Goal: Transaction & Acquisition: Subscribe to service/newsletter

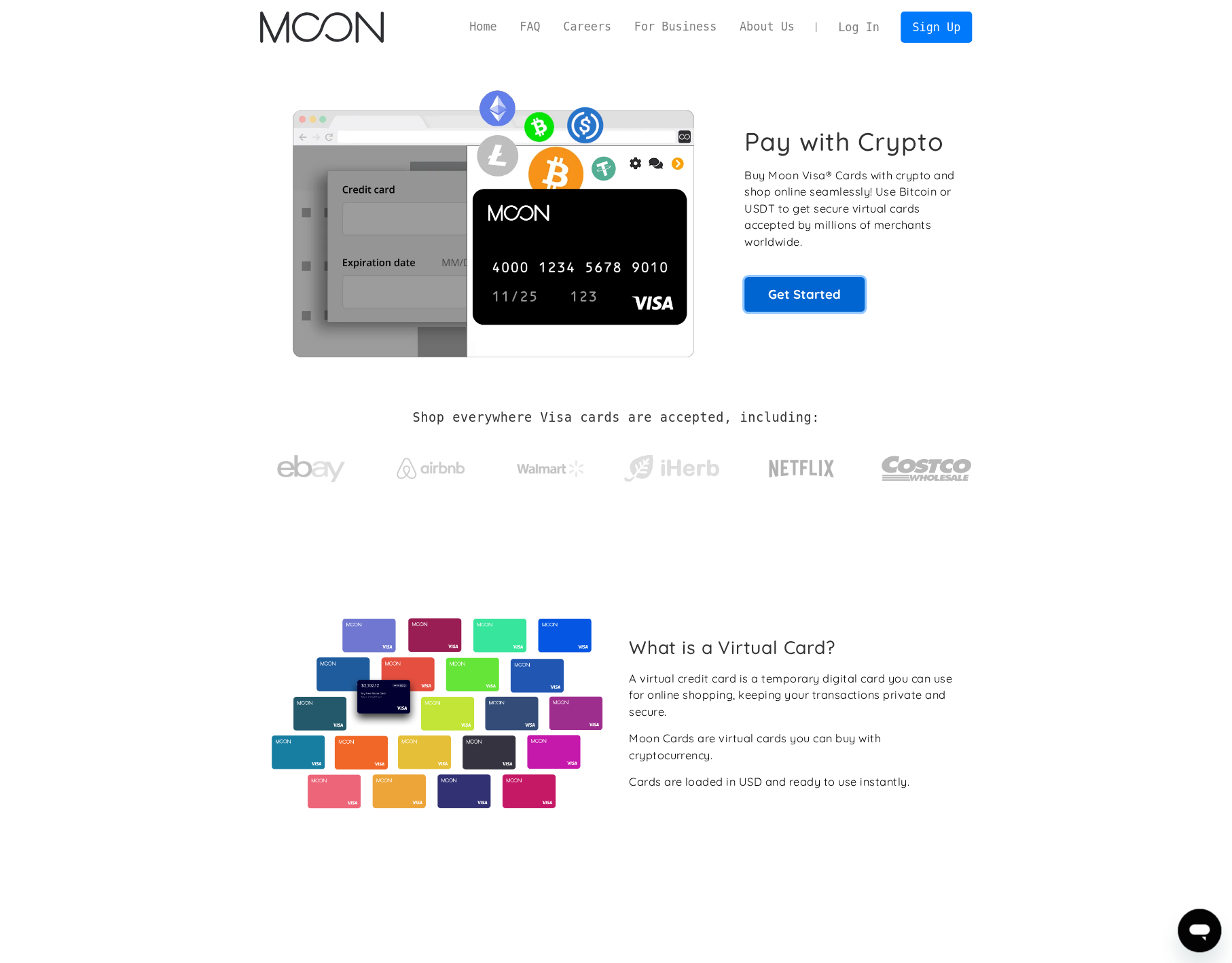
click at [803, 295] on link "Get Started" at bounding box center [804, 294] width 120 height 34
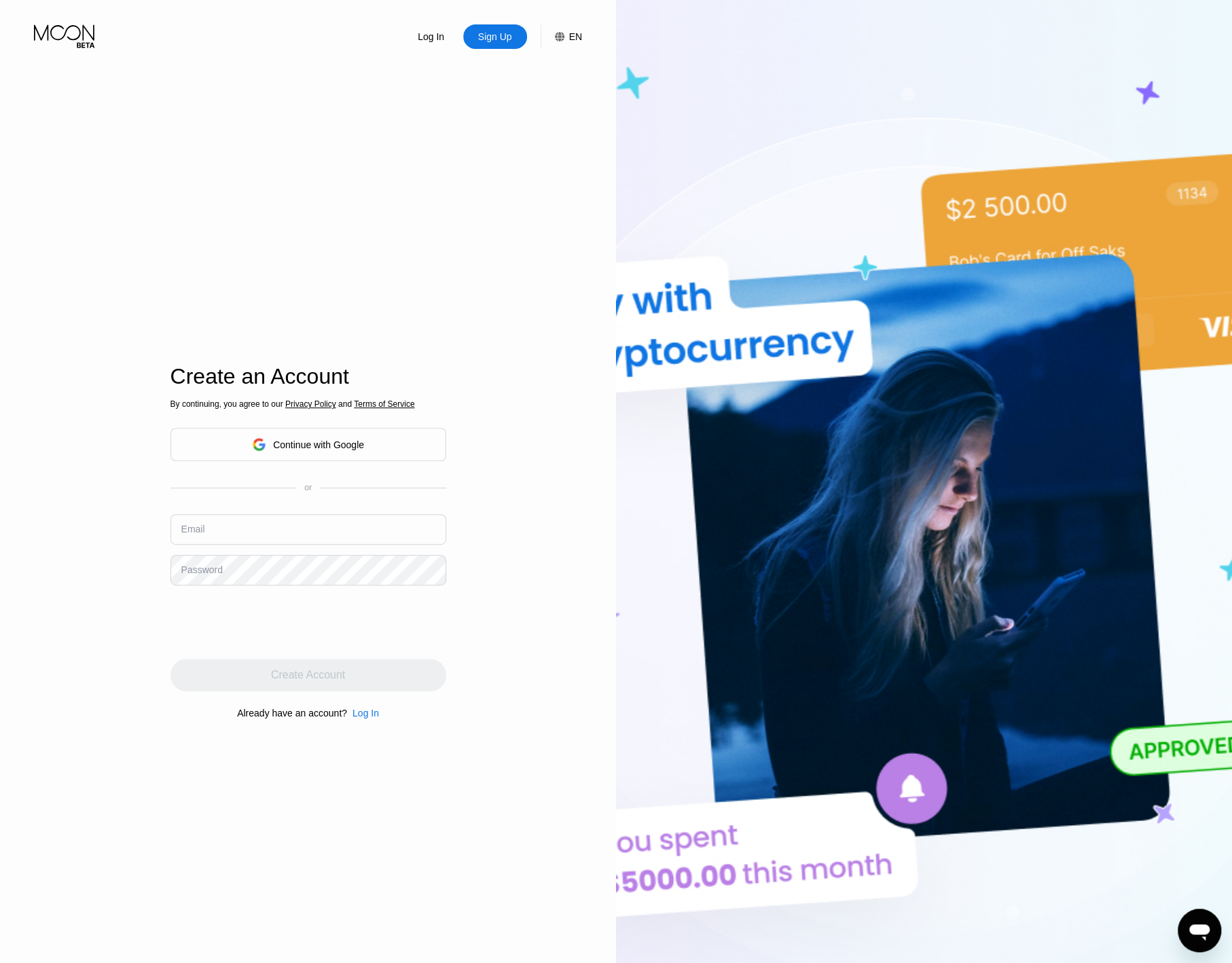
click at [276, 534] on input "text" at bounding box center [308, 529] width 276 height 31
type input "[EMAIL_ADDRESS][DOMAIN_NAME]"
click at [437, 555] on protonpass-control-25a9 at bounding box center [308, 555] width 276 height 0
click at [432, 555] on protonpass-control-25a9 at bounding box center [308, 555] width 276 height 0
click at [106, 579] on div "Log In Sign Up EN Language English Save Create an Account By continuing, you ag…" at bounding box center [308, 529] width 616 height 1059
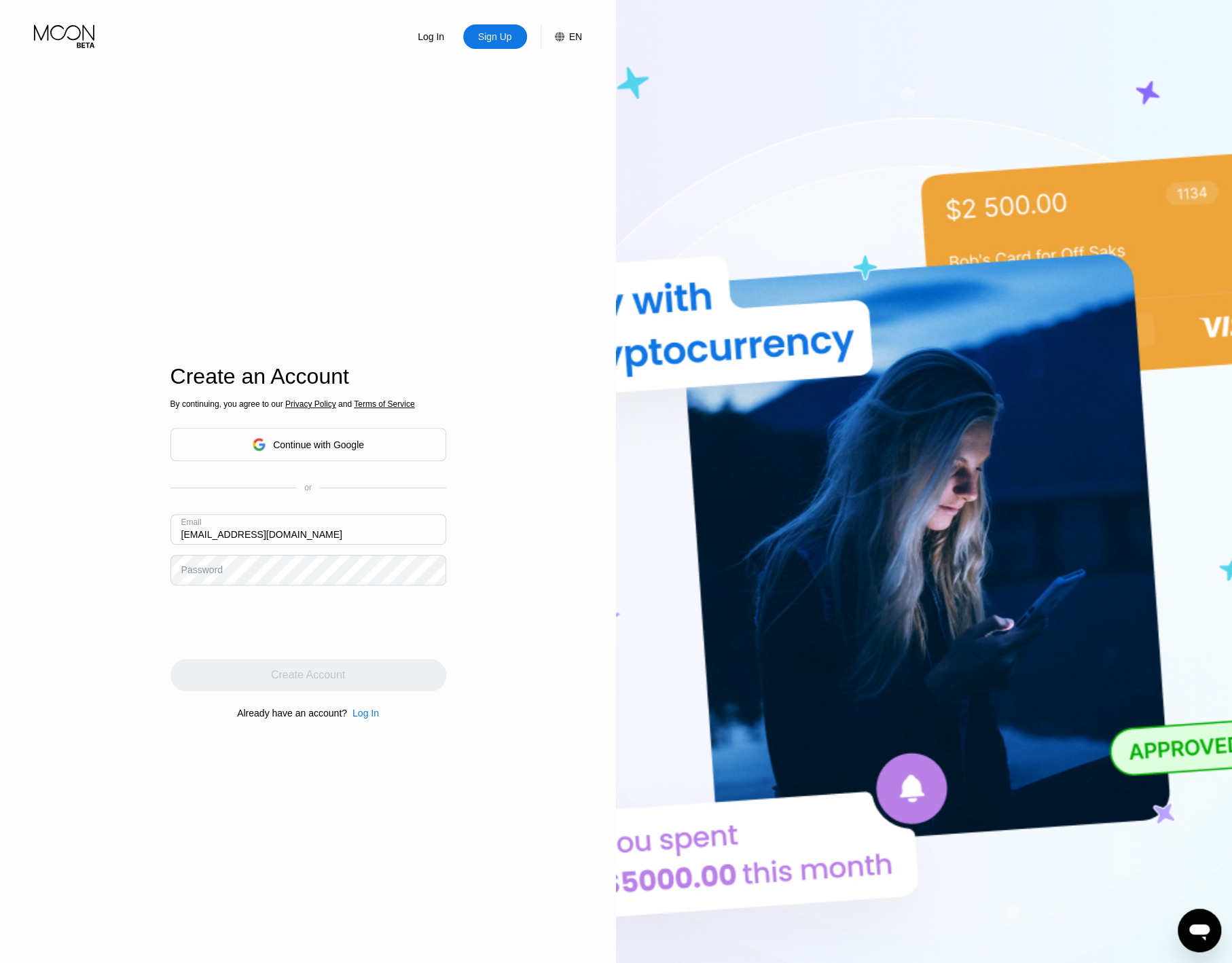
click at [890, 92] on img at bounding box center [924, 529] width 616 height 1059
